Goal: Book appointment/travel/reservation

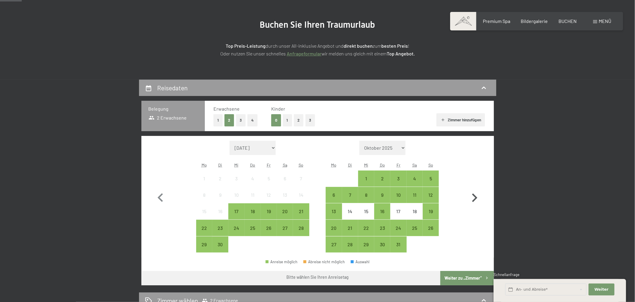
scroll to position [63, 0]
click at [474, 195] on icon "button" at bounding box center [474, 197] width 5 height 9
select select "[DATE]"
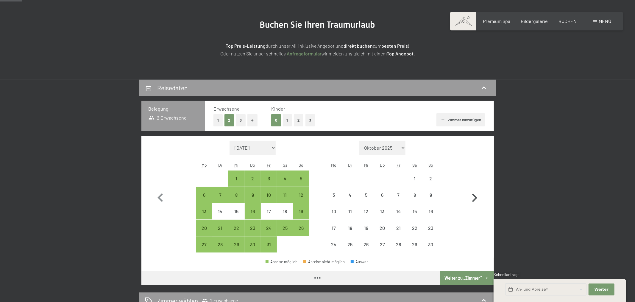
click at [473, 195] on icon "button" at bounding box center [474, 197] width 5 height 9
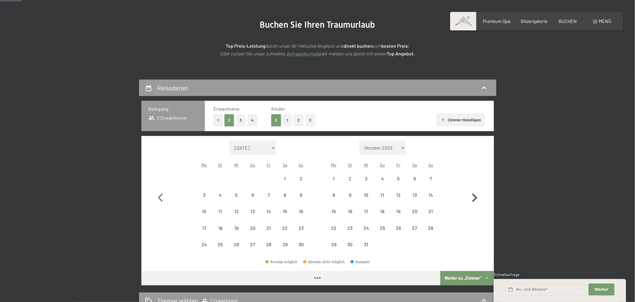
click at [473, 195] on icon "button" at bounding box center [474, 197] width 5 height 9
select select "[DATE]"
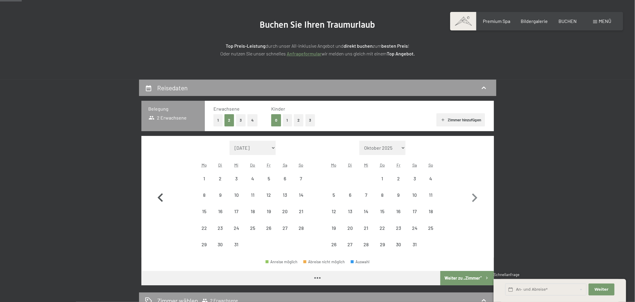
select select "[DATE]"
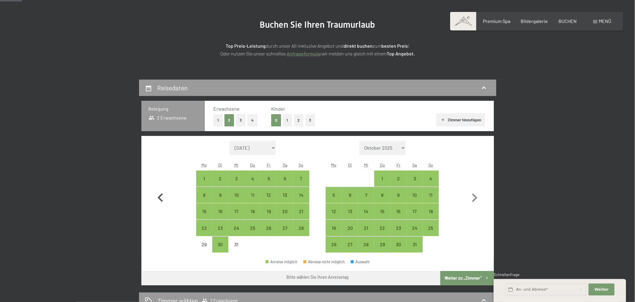
click at [158, 200] on icon "button" at bounding box center [160, 197] width 17 height 17
select select "[DATE]"
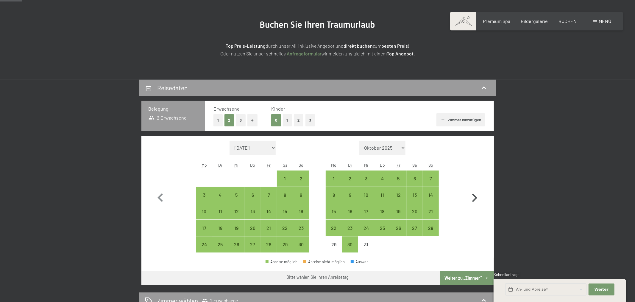
click at [475, 199] on icon "button" at bounding box center [474, 197] width 5 height 9
select select "[DATE]"
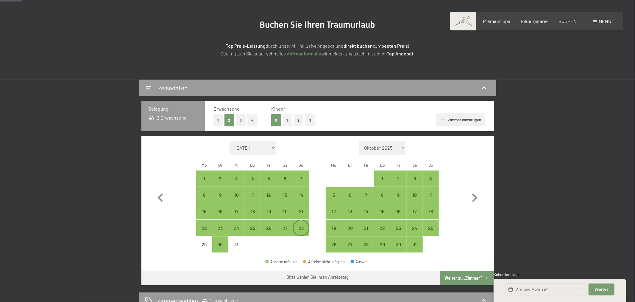
click at [298, 227] on div "28" at bounding box center [301, 232] width 15 height 15
select select "[DATE]"
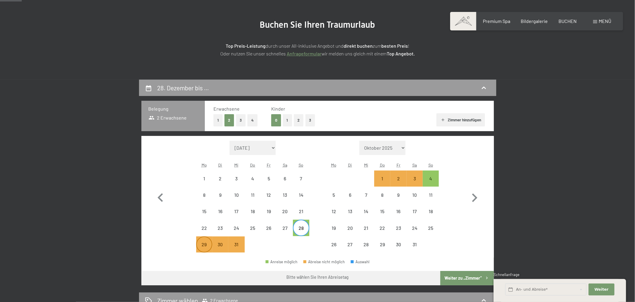
click at [198, 246] on div "29" at bounding box center [204, 249] width 15 height 15
select select "[DATE]"
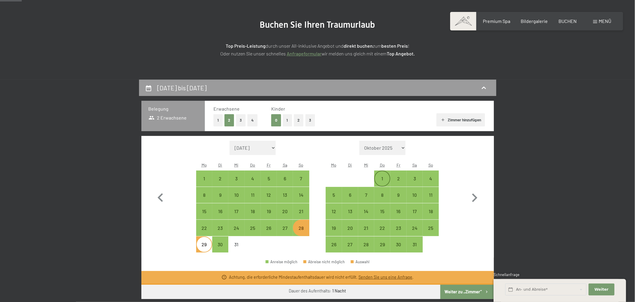
click at [383, 179] on div "1" at bounding box center [382, 183] width 15 height 15
select select "[DATE]"
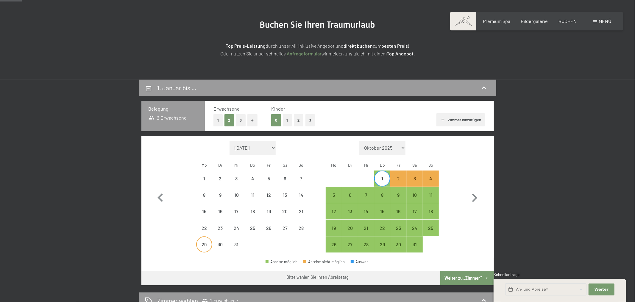
click at [200, 242] on div "29" at bounding box center [204, 249] width 15 height 15
select select "[DATE]"
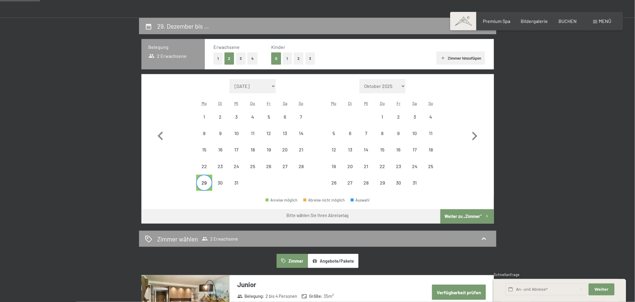
scroll to position [125, 0]
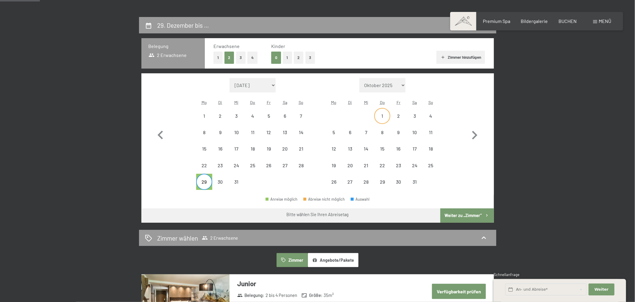
click at [383, 115] on div "1" at bounding box center [382, 120] width 15 height 15
select select "[DATE]"
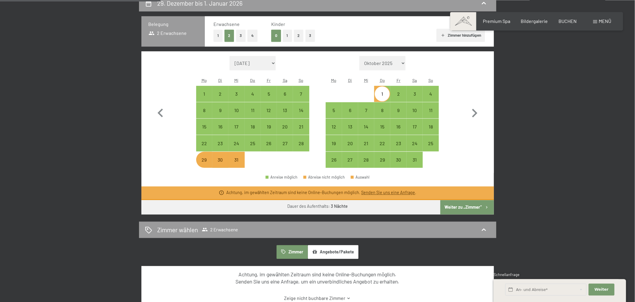
scroll to position [156, 0]
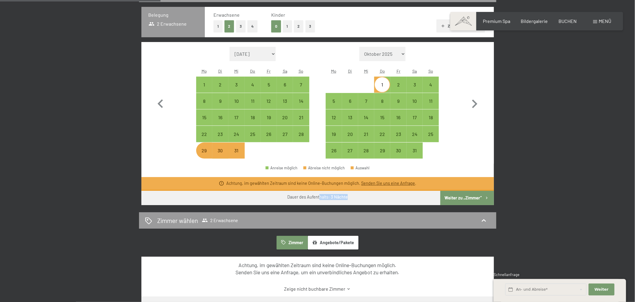
drag, startPoint x: 289, startPoint y: 200, endPoint x: 323, endPoint y: 195, distance: 35.0
click at [323, 195] on div "Dauer des Aufenthalts: 3 Nächte" at bounding box center [317, 197] width 353 height 13
click at [325, 200] on div "Dauer des Aufenthalts: 3 Nächte" at bounding box center [317, 197] width 353 height 13
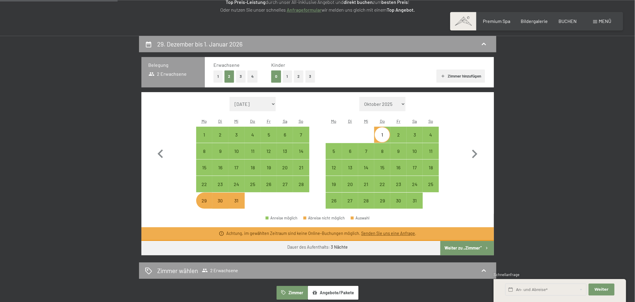
scroll to position [125, 0]
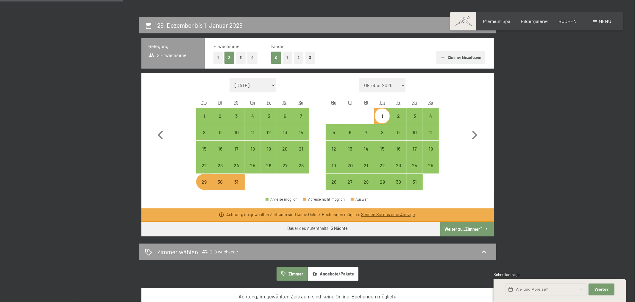
click at [221, 184] on div "30" at bounding box center [220, 186] width 15 height 15
select select "[DATE]"
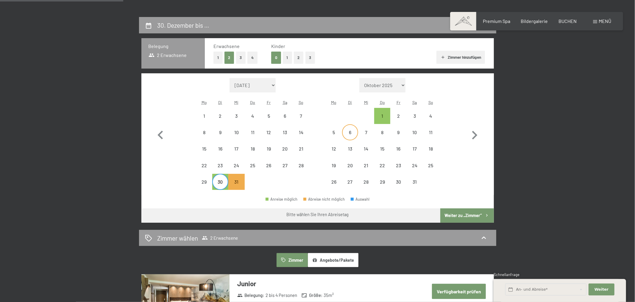
click at [344, 138] on div "6" at bounding box center [350, 137] width 15 height 15
select select "[DATE]"
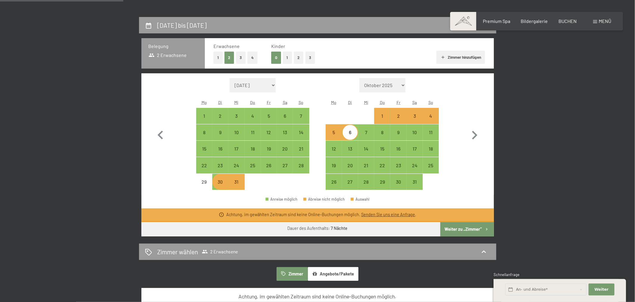
click at [244, 179] on div "31" at bounding box center [236, 182] width 16 height 16
select select "[DATE]"
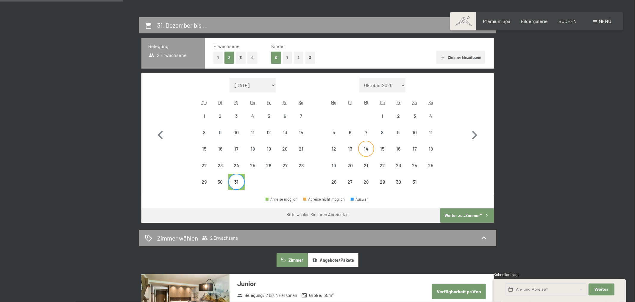
click at [367, 151] on div "14" at bounding box center [366, 153] width 15 height 15
select select "[DATE]"
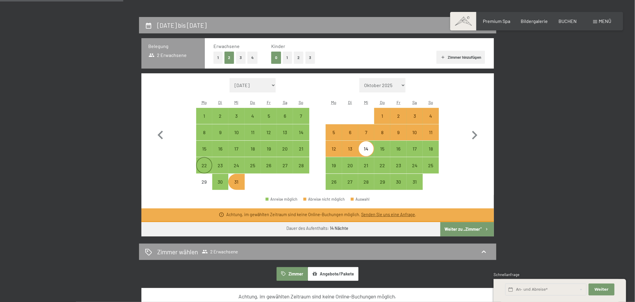
click at [209, 163] on div "22" at bounding box center [204, 170] width 15 height 15
select select "[DATE]"
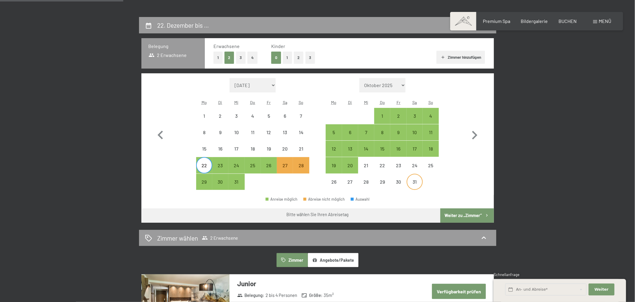
click at [413, 178] on div "31" at bounding box center [414, 181] width 15 height 15
select select "[DATE]"
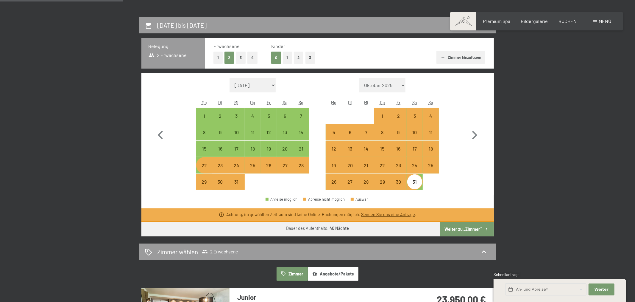
click at [208, 109] on div "1" at bounding box center [204, 115] width 15 height 15
select select "[DATE]"
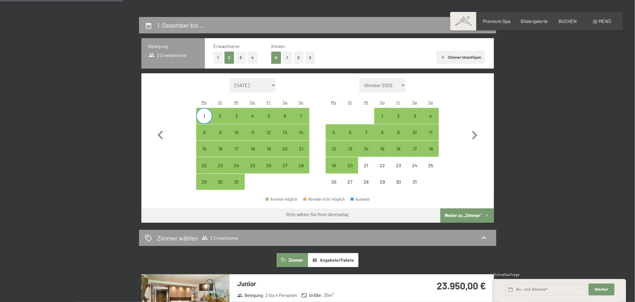
click at [427, 178] on div at bounding box center [431, 182] width 16 height 16
click at [418, 183] on div "31" at bounding box center [414, 186] width 15 height 15
select select "[DATE]"
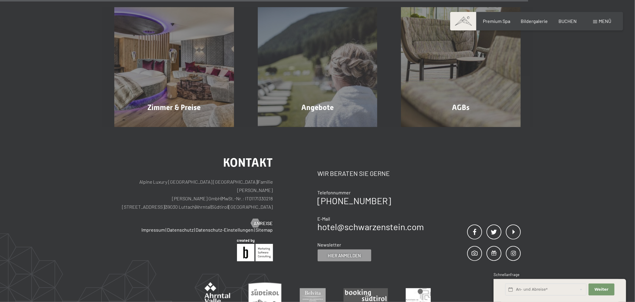
scroll to position [344, 0]
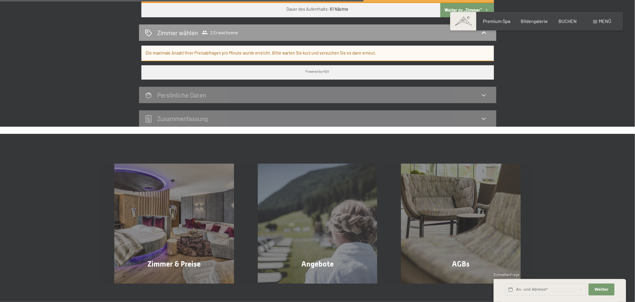
click at [232, 96] on div "Persönliche Daten" at bounding box center [317, 95] width 345 height 9
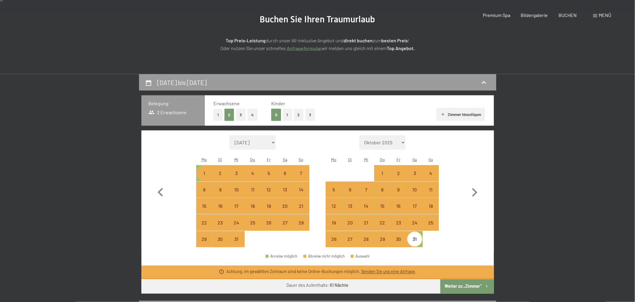
scroll to position [0, 0]
